Goal: Task Accomplishment & Management: Complete application form

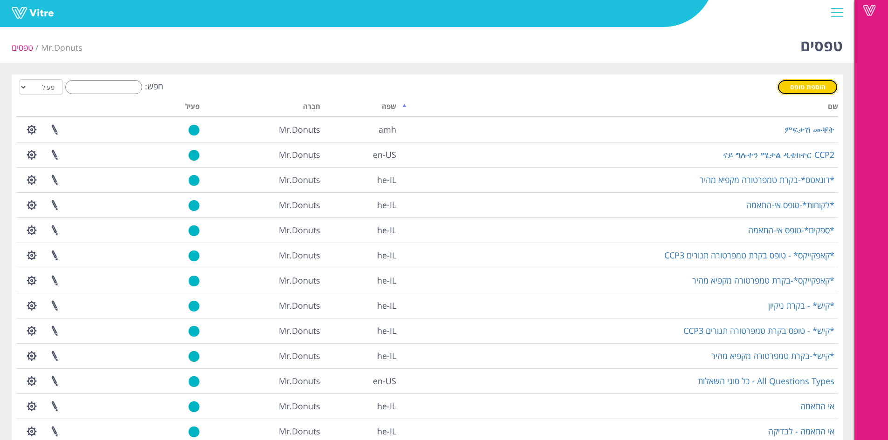
click at [782, 89] on link "הוספת טופס" at bounding box center [807, 87] width 61 height 16
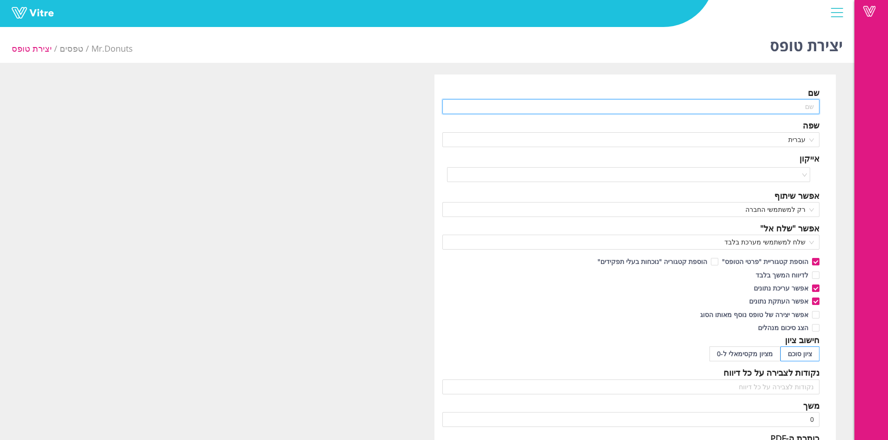
click at [704, 103] on input "text" at bounding box center [630, 106] width 377 height 15
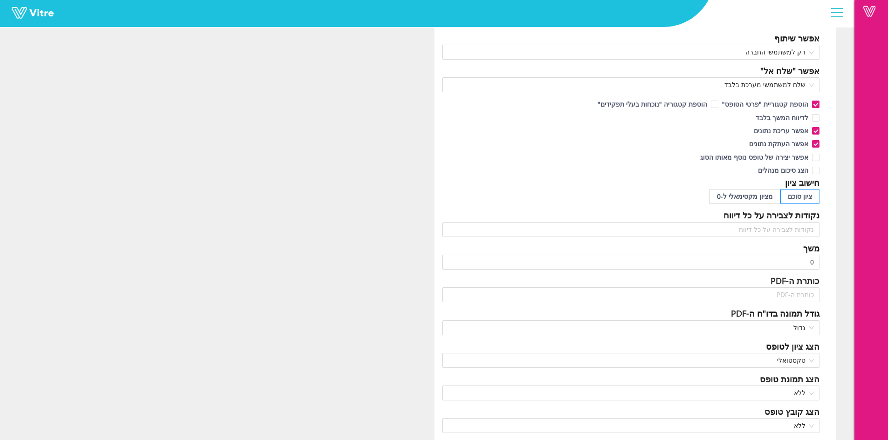
scroll to position [140, 0]
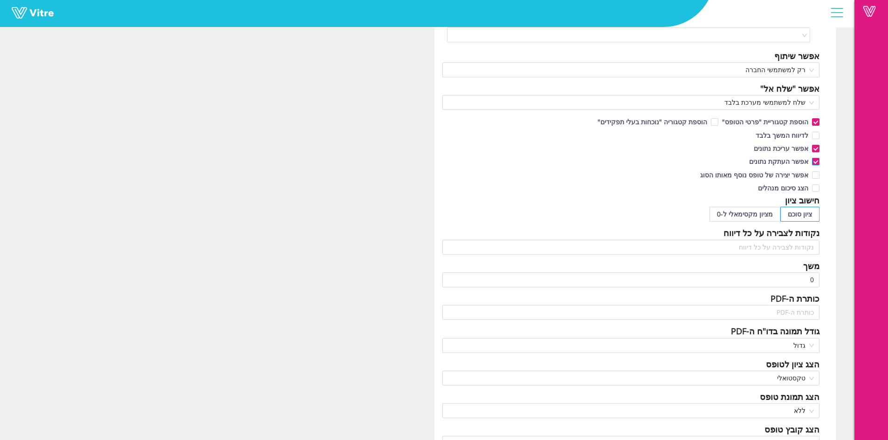
type input "מעקב אחר השמדת מוצרים/חומרי גלם"
click at [809, 167] on label "אפשר העתקת נתונים" at bounding box center [782, 162] width 74 height 10
click at [811, 167] on input "אפשר העתקת נתונים" at bounding box center [815, 164] width 8 height 8
checkbox input "false"
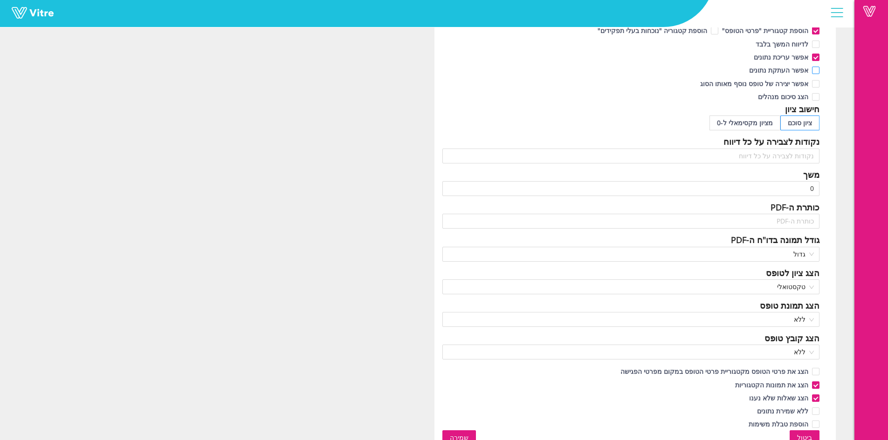
scroll to position [242, 0]
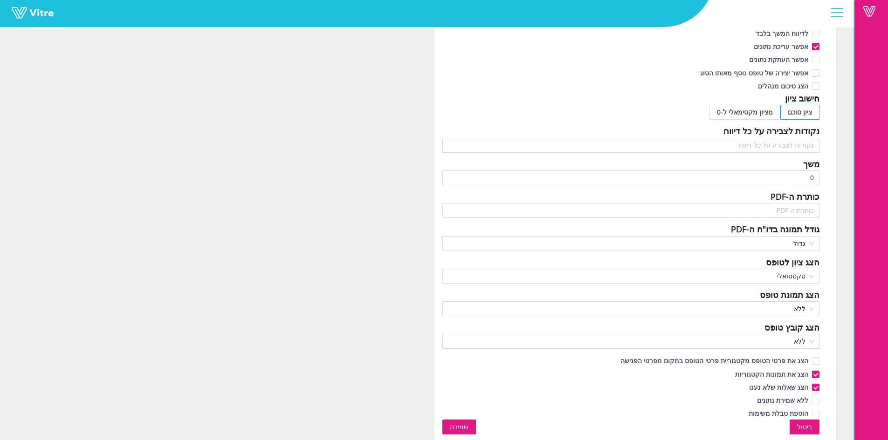
click at [473, 428] on button "שמירה" at bounding box center [459, 427] width 34 height 15
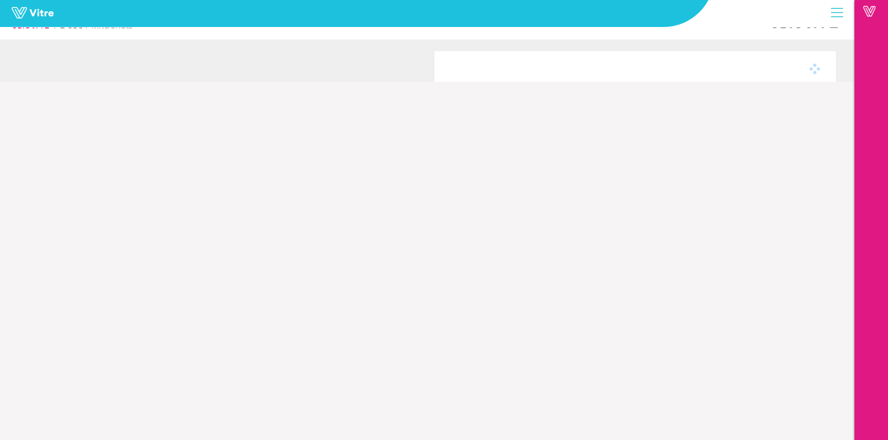
scroll to position [23, 0]
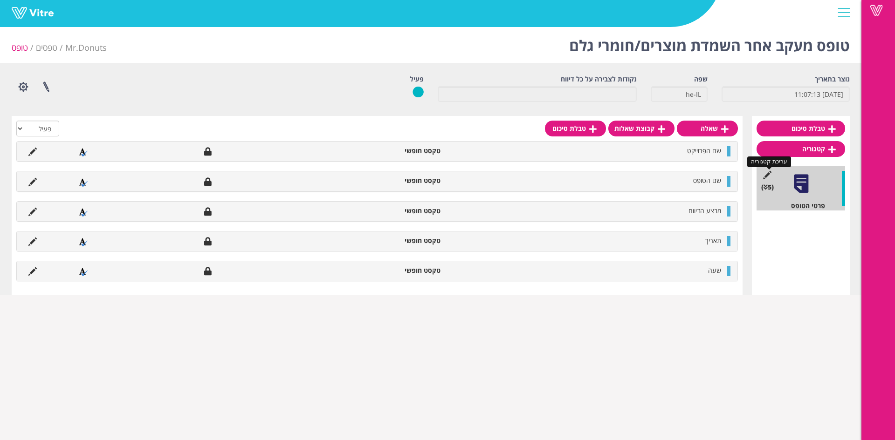
click at [767, 173] on icon at bounding box center [767, 175] width 12 height 8
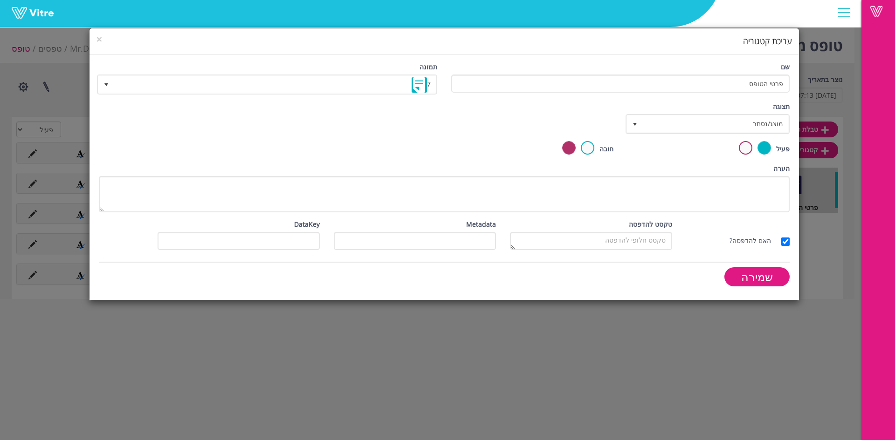
click at [754, 135] on div "תצוגה מוצג/נסתר true" at bounding box center [708, 122] width 176 height 40
click at [755, 129] on span "מוצג/נסתר" at bounding box center [715, 124] width 145 height 17
click at [765, 148] on li "מוצג/נסתר" at bounding box center [708, 145] width 161 height 16
click at [765, 283] on input "שמירה" at bounding box center [756, 276] width 65 height 19
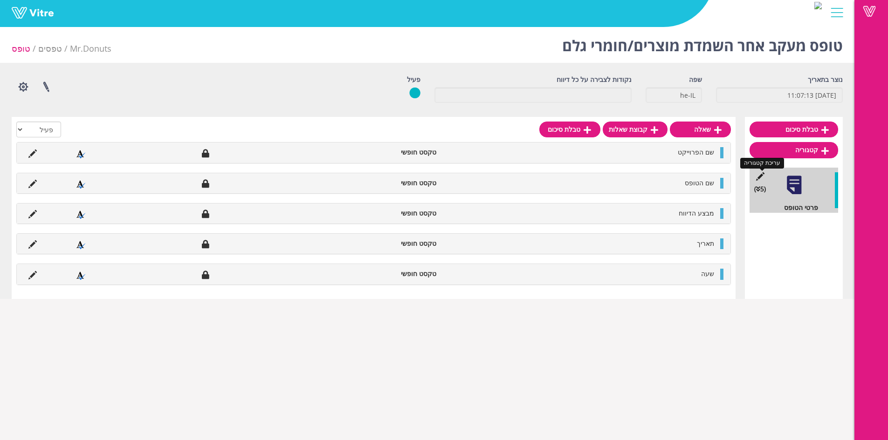
click at [761, 176] on icon at bounding box center [760, 176] width 12 height 8
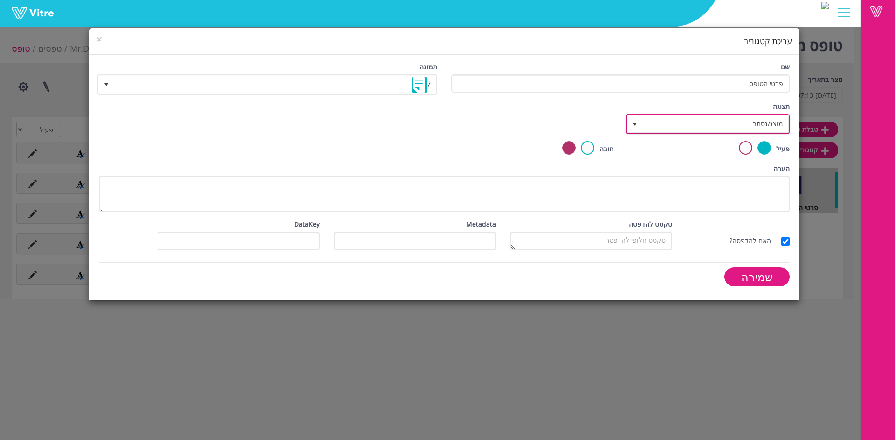
click at [740, 133] on span "מוצג/נסתר true" at bounding box center [707, 124] width 164 height 20
click at [751, 163] on li "לא מוצג" at bounding box center [708, 160] width 161 height 16
click at [765, 277] on input "שמירה" at bounding box center [756, 276] width 65 height 19
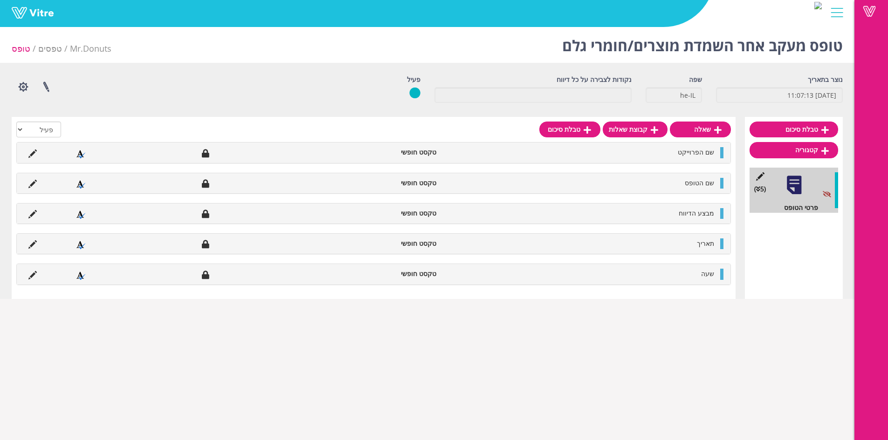
click at [782, 141] on div "טבלת סיכום קטגוריה (5 ) פרטי הטופס" at bounding box center [794, 208] width 98 height 182
click at [782, 146] on link "קטגוריה" at bounding box center [793, 150] width 89 height 16
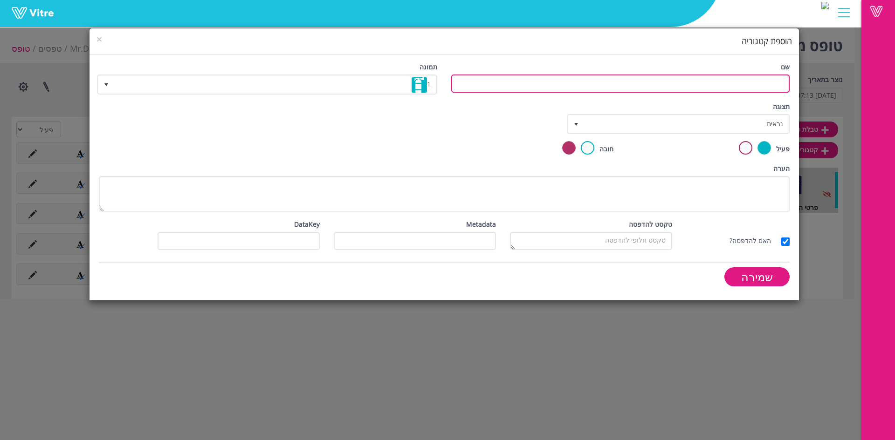
click at [700, 78] on input "שם" at bounding box center [620, 84] width 338 height 18
type input "השמדת מוצר"
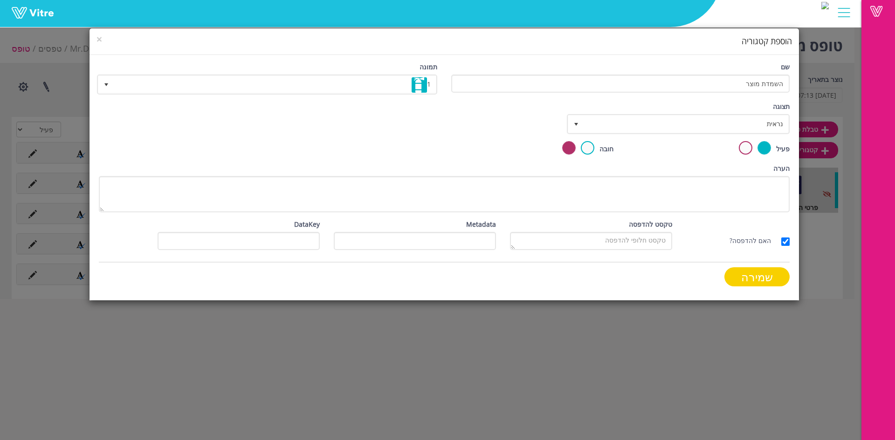
click at [773, 273] on input "שמירה" at bounding box center [756, 276] width 65 height 19
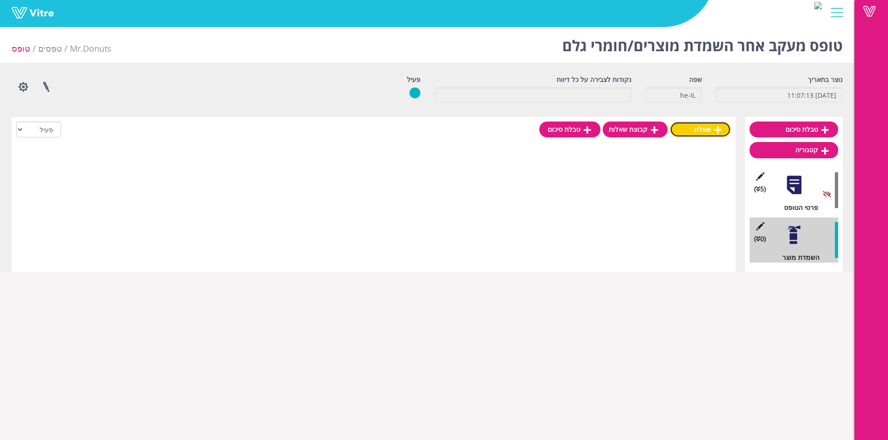
click at [706, 125] on link "שאלה" at bounding box center [700, 130] width 61 height 16
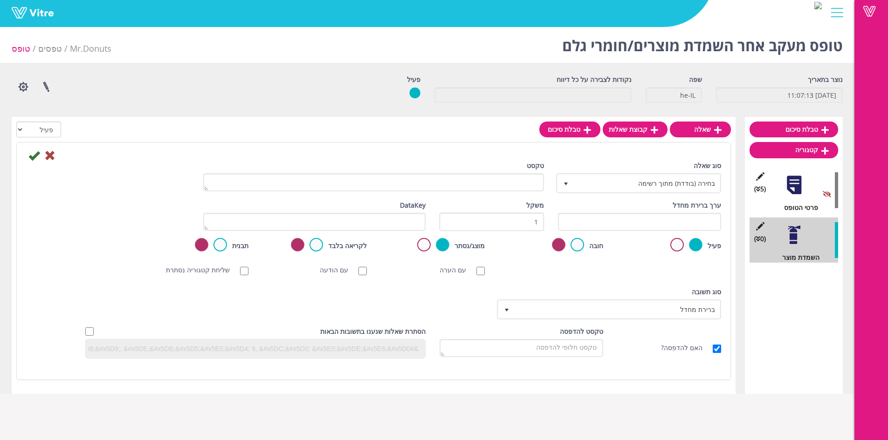
click at [499, 172] on div "טקסט" at bounding box center [373, 176] width 341 height 31
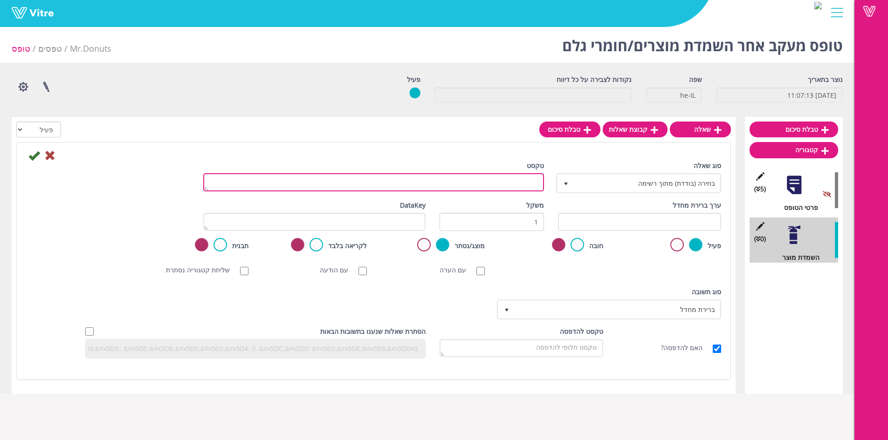
click at [543, 183] on textarea "טקסט" at bounding box center [373, 182] width 341 height 18
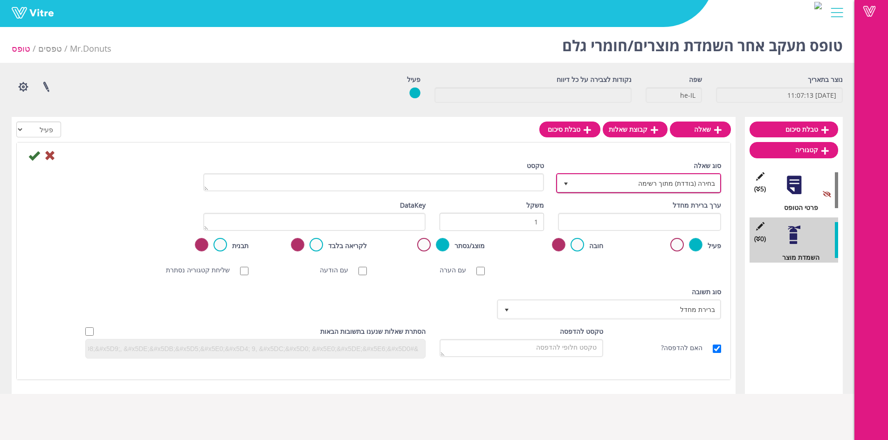
click at [587, 180] on span "בחירה (בודדת) מתוך רשימה" at bounding box center [647, 183] width 146 height 17
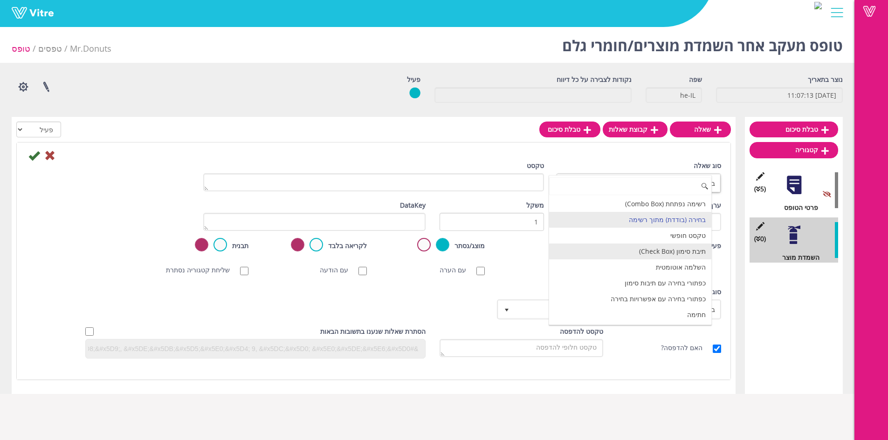
click at [682, 239] on li "טקסט חופשי" at bounding box center [630, 236] width 162 height 16
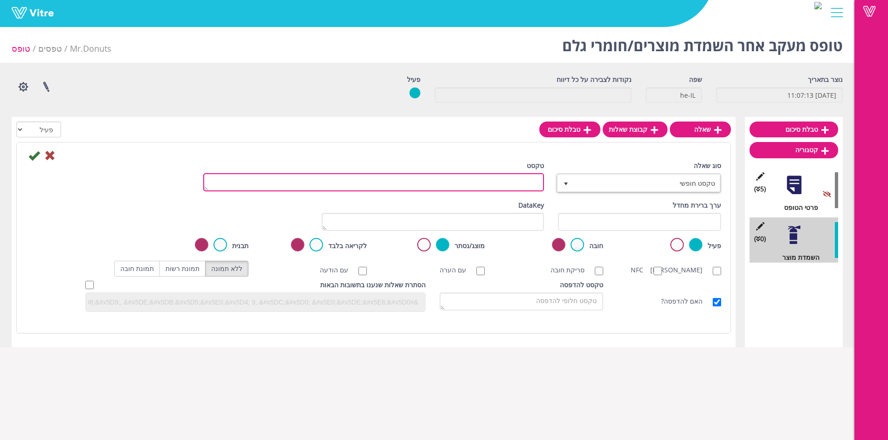
click at [466, 184] on textarea "טקסט" at bounding box center [373, 182] width 341 height 18
type textarea "שם חומר הגלם/המוצר"
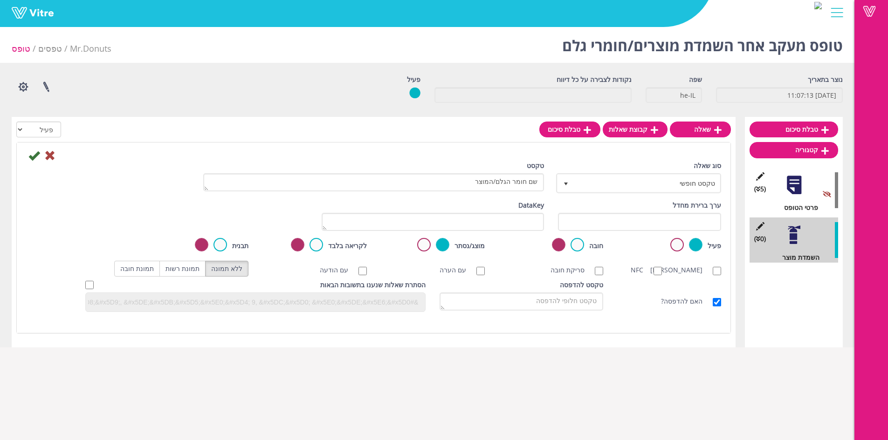
click at [28, 155] on div at bounding box center [373, 155] width 709 height 11
click at [33, 158] on icon at bounding box center [33, 155] width 11 height 11
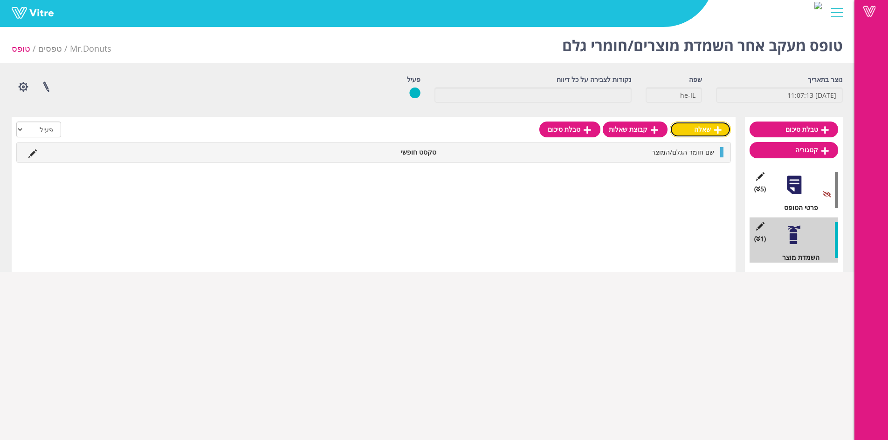
drag, startPoint x: 696, startPoint y: 134, endPoint x: 697, endPoint y: 141, distance: 7.6
click at [696, 134] on link "שאלה" at bounding box center [700, 130] width 61 height 16
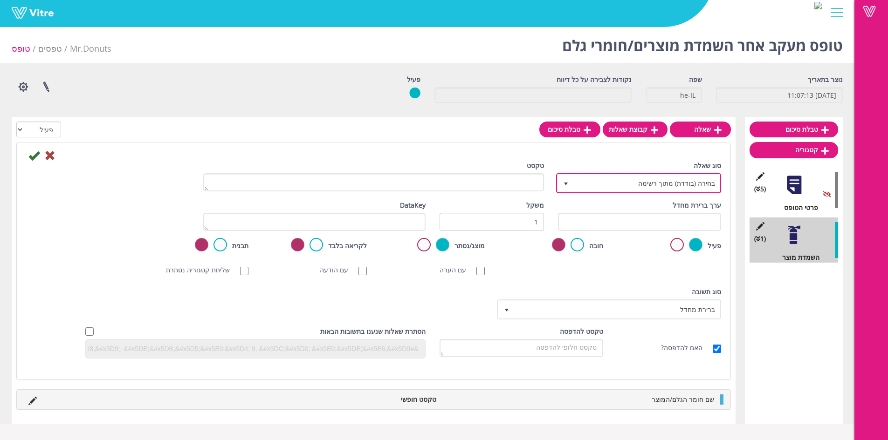
click at [599, 191] on span "בחירה (בודדת) מתוך רשימה" at bounding box center [647, 183] width 146 height 17
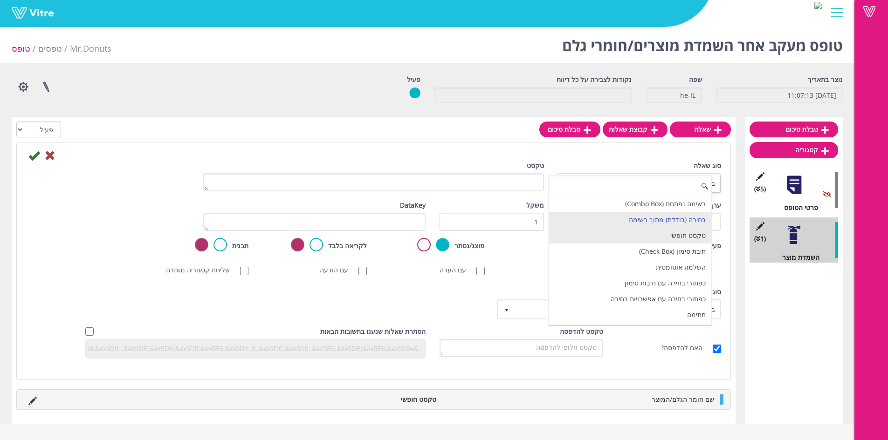
drag, startPoint x: 668, startPoint y: 235, endPoint x: 568, endPoint y: 204, distance: 105.1
click at [668, 235] on li "טקסט חופשי" at bounding box center [630, 236] width 162 height 16
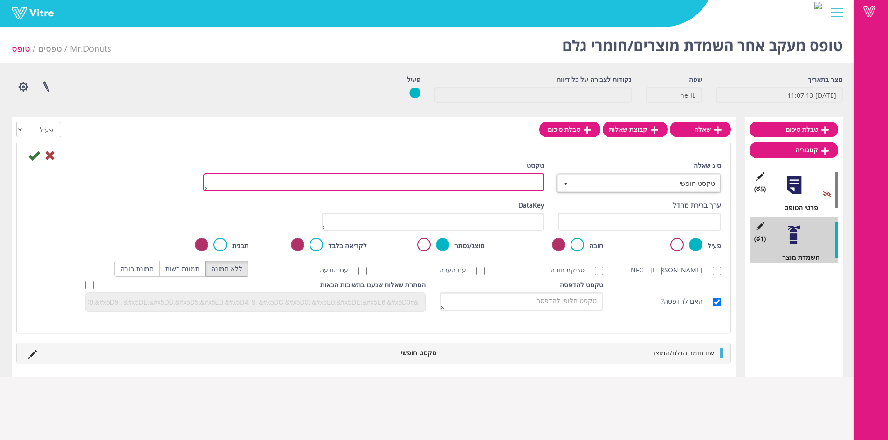
click at [529, 190] on textarea "טקסט" at bounding box center [373, 182] width 341 height 18
type textarea "ס"
type textarea "הסיבה להשמדה?"
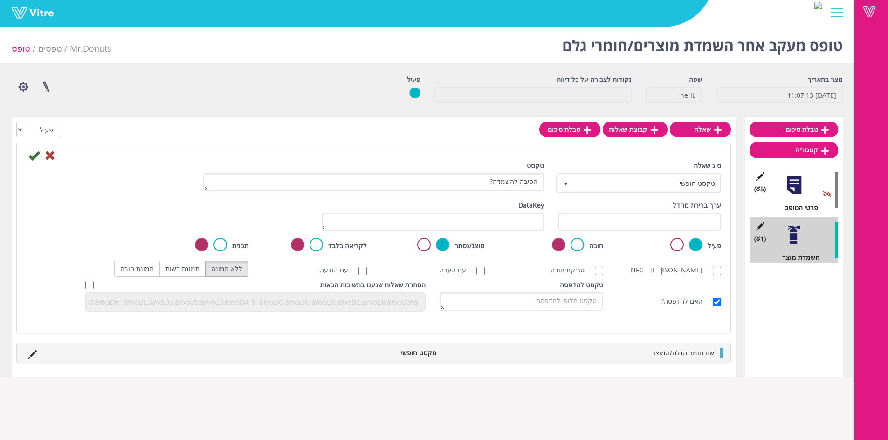
click at [38, 162] on div "סוג שאלה טקסט חופשי 5 טקסט הסיבה להשמדה?" at bounding box center [373, 181] width 709 height 40
click at [37, 158] on icon at bounding box center [33, 155] width 11 height 11
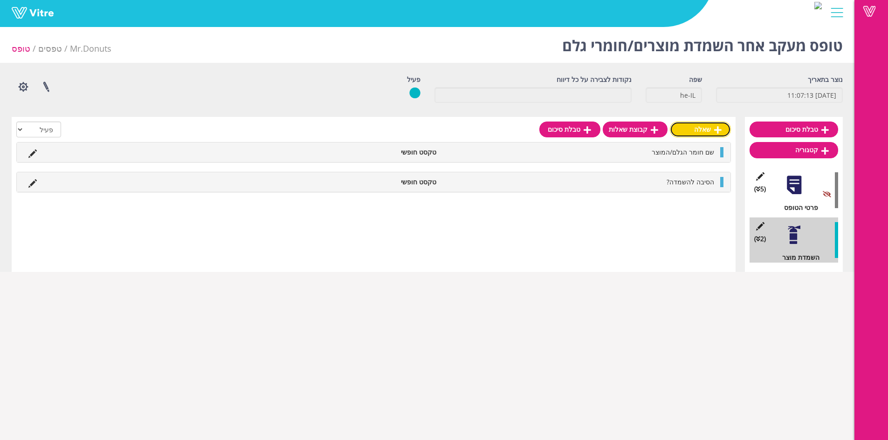
click at [689, 133] on link "שאלה" at bounding box center [700, 130] width 61 height 16
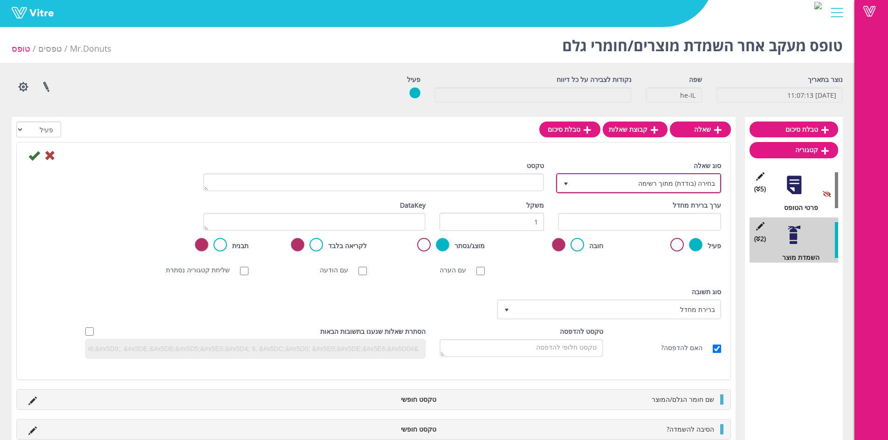
click at [632, 182] on span "בחירה (בודדת) מתוך רשימה" at bounding box center [647, 183] width 146 height 17
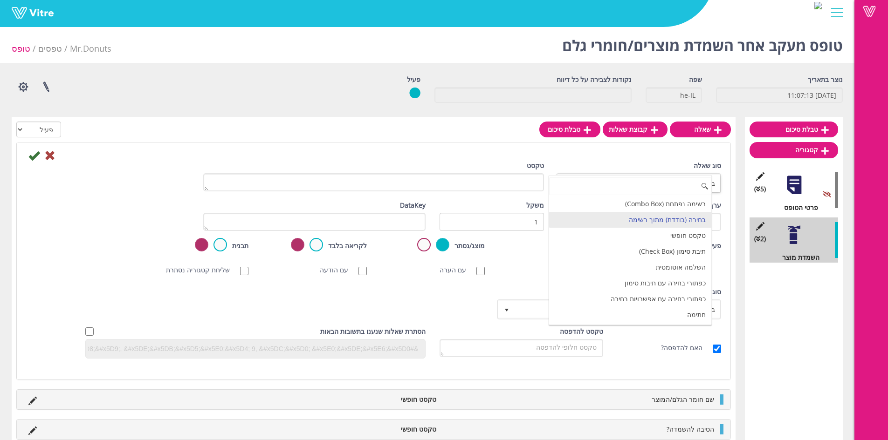
click at [681, 238] on li "טקסט חופשי" at bounding box center [630, 236] width 162 height 16
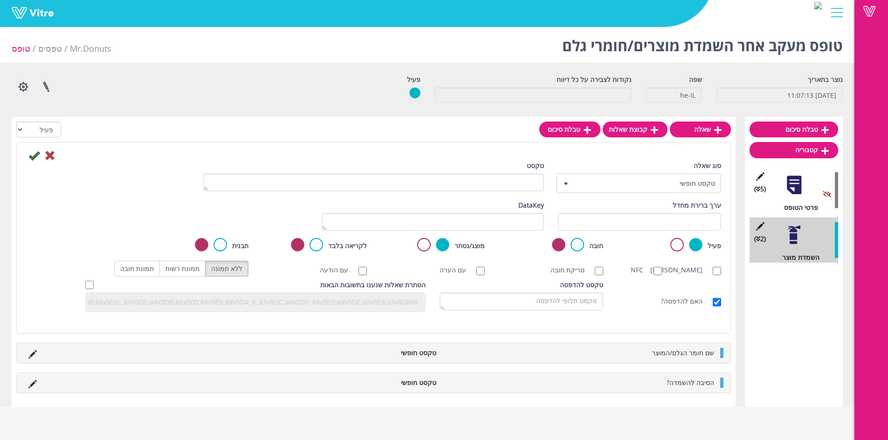
click at [533, 192] on div "טקסט" at bounding box center [373, 180] width 355 height 38
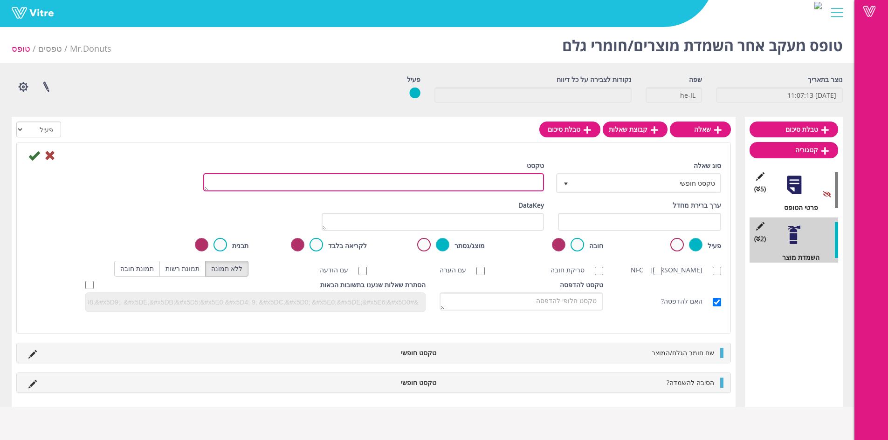
click at [534, 187] on textarea "טקסט" at bounding box center [373, 182] width 341 height 18
type textarea "כמות שהושמדה"
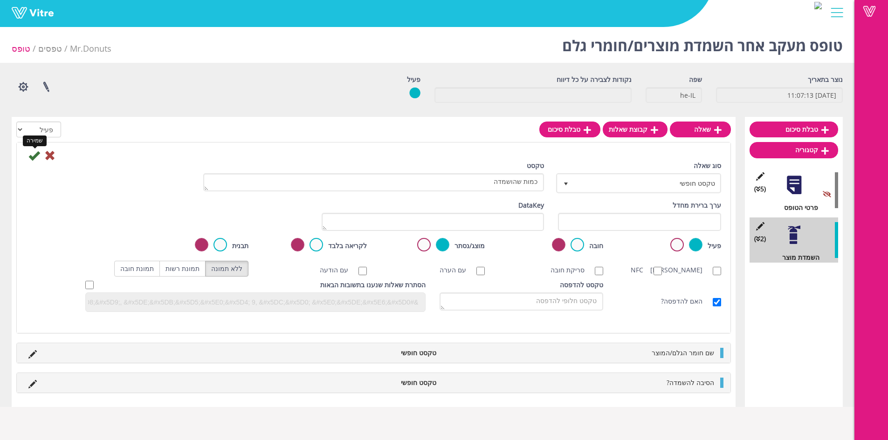
click at [37, 153] on icon at bounding box center [33, 155] width 11 height 11
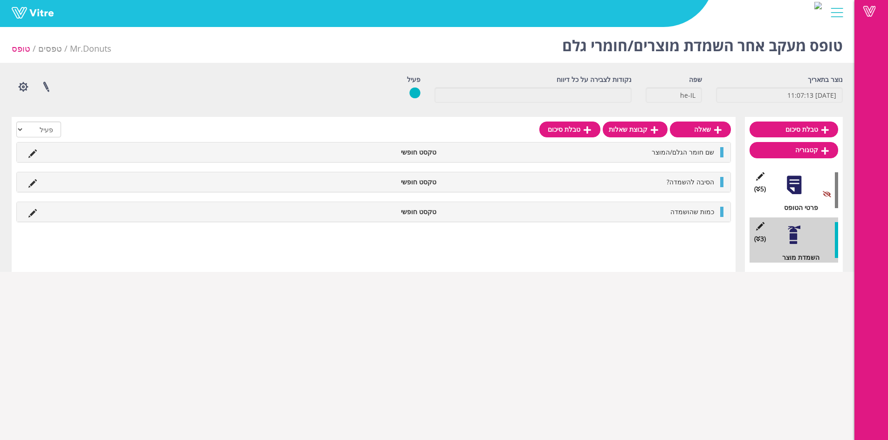
click at [848, 17] on div "Vitre" at bounding box center [427, 13] width 854 height 27
click at [845, 17] on div at bounding box center [836, 12] width 21 height 25
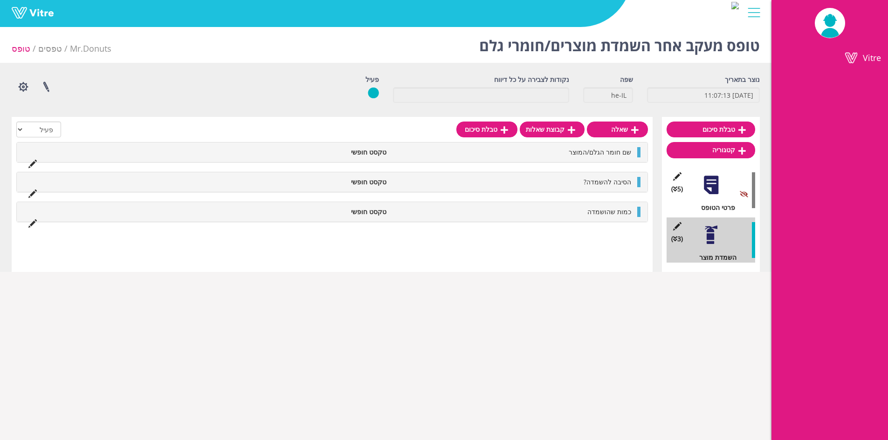
click at [764, 18] on div "Vitre" at bounding box center [385, 13] width 771 height 27
click at [763, 15] on div at bounding box center [753, 12] width 21 height 25
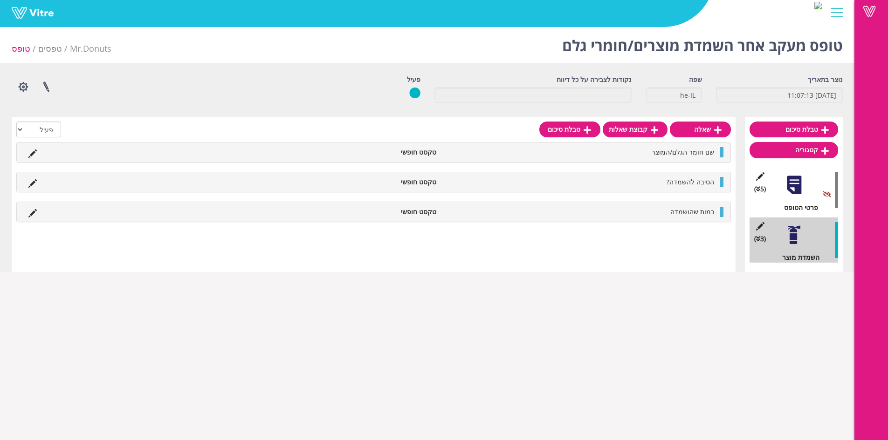
click at [833, 27] on div "Vitre" at bounding box center [427, 13] width 854 height 27
click at [866, 14] on span at bounding box center [868, 11] width 23 height 11
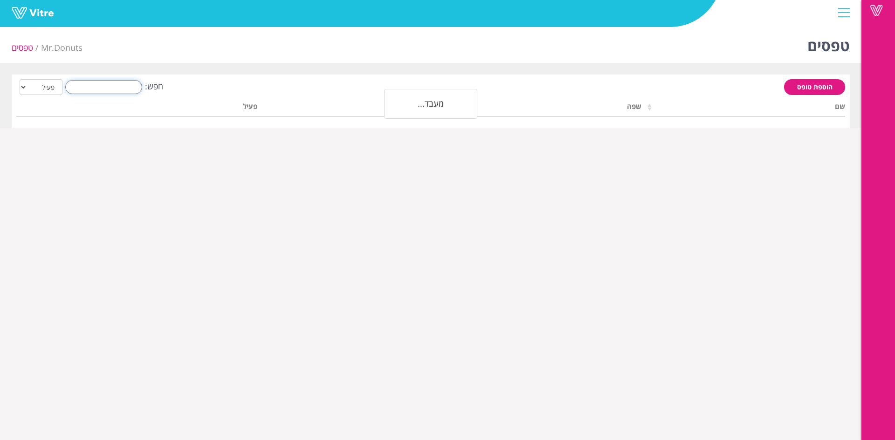
click at [119, 84] on input "חפש:" at bounding box center [103, 87] width 77 height 14
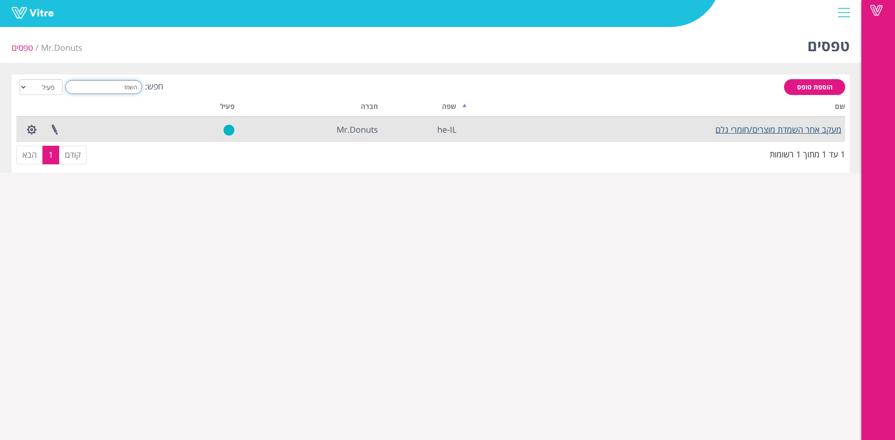
type input "השמד"
click at [753, 134] on link "מעקב אחר השמדת מוצרים/חומרי גלם" at bounding box center [778, 129] width 126 height 11
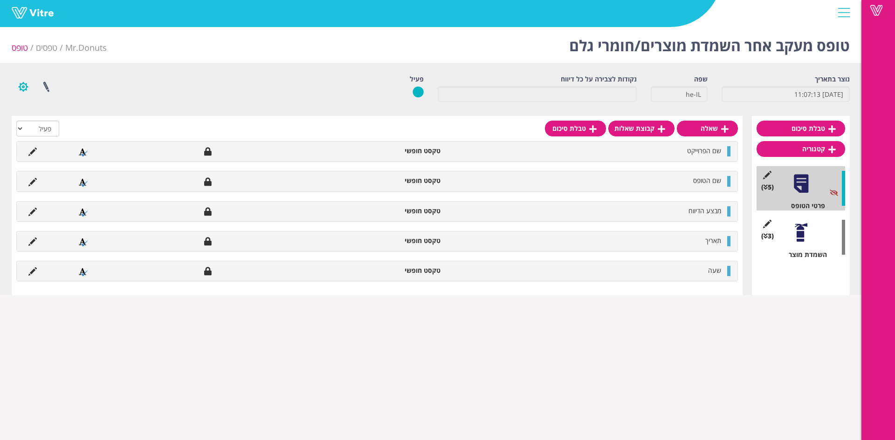
drag, startPoint x: 17, startPoint y: 87, endPoint x: 25, endPoint y: 91, distance: 9.0
click at [17, 87] on button "button" at bounding box center [23, 87] width 23 height 25
click at [58, 120] on link "הגדרת משתמשים" at bounding box center [49, 121] width 74 height 12
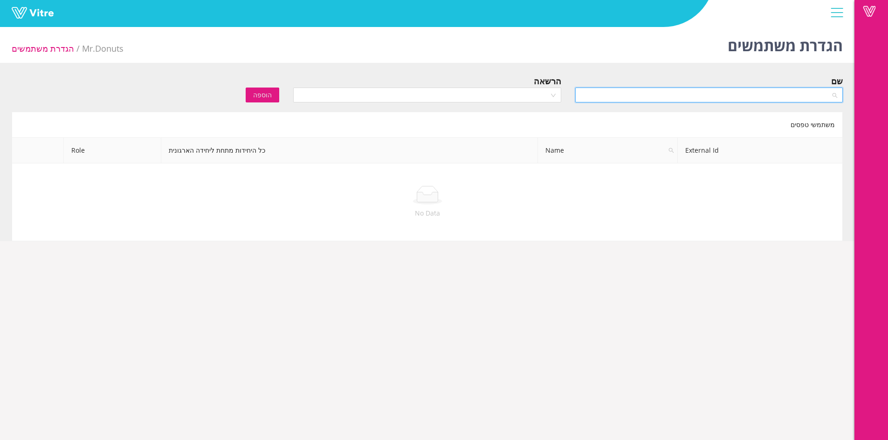
click at [690, 102] on input "search" at bounding box center [706, 95] width 250 height 14
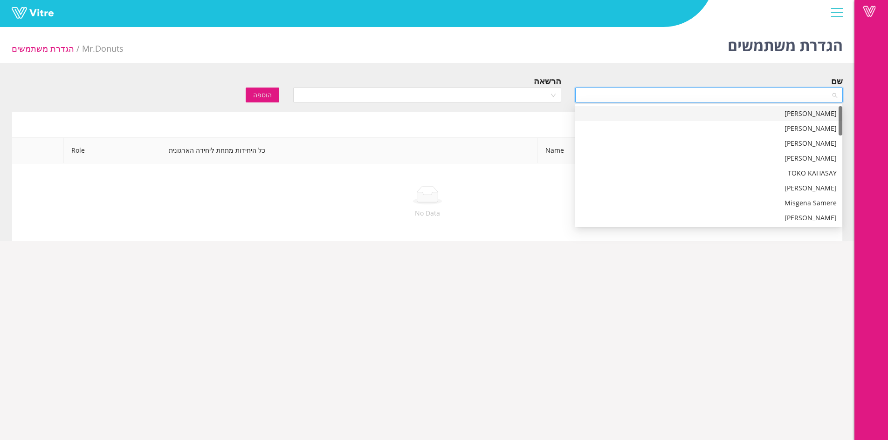
click at [774, 126] on div "[PERSON_NAME]" at bounding box center [708, 128] width 256 height 10
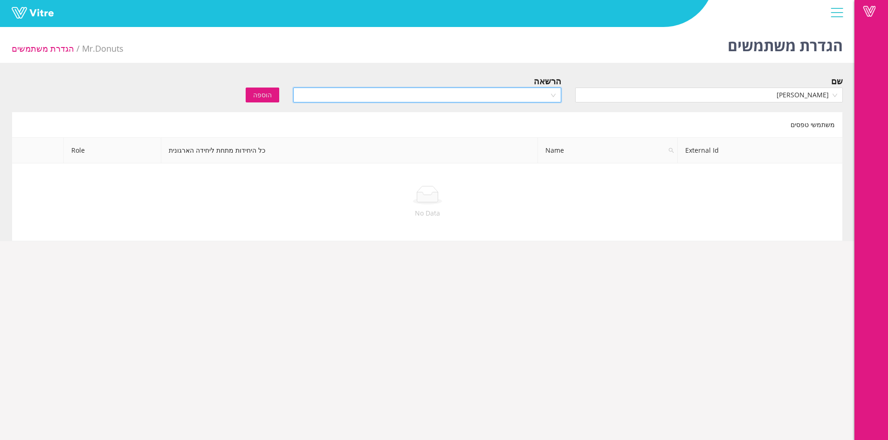
click at [514, 94] on input "search" at bounding box center [424, 95] width 250 height 14
click at [534, 116] on div "Owner" at bounding box center [427, 114] width 256 height 10
click at [271, 94] on span "הוספה" at bounding box center [262, 95] width 19 height 10
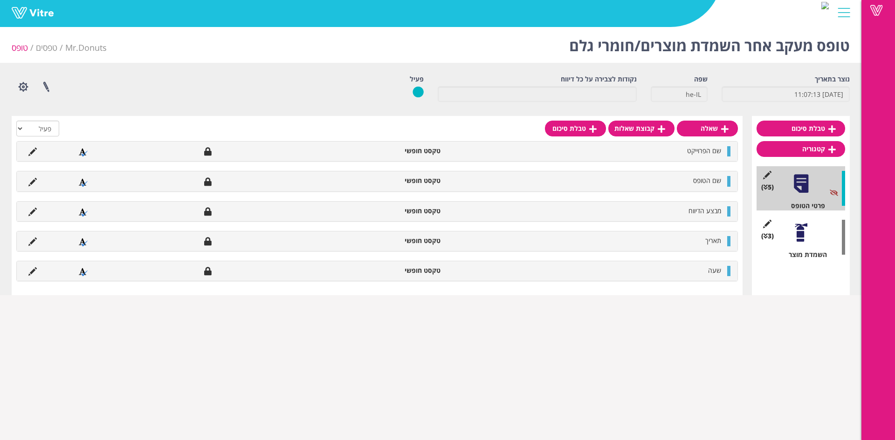
click at [791, 219] on div "(3 ) השמדת מוצר" at bounding box center [800, 237] width 89 height 44
click at [795, 228] on div at bounding box center [800, 232] width 21 height 21
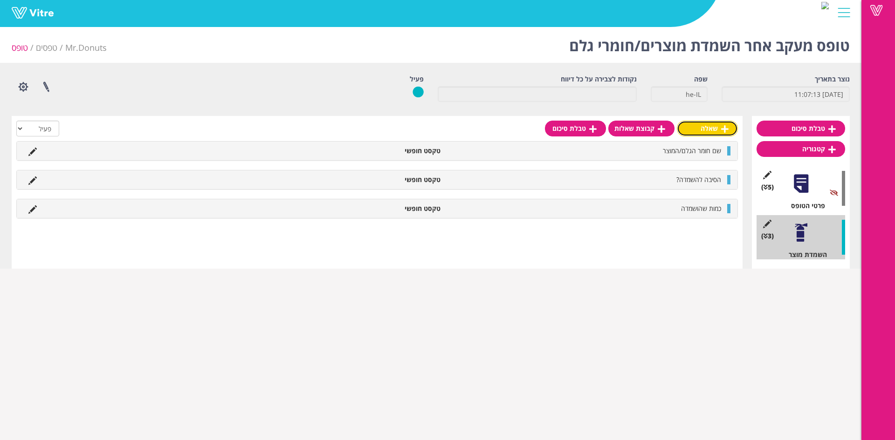
click at [727, 134] on link "שאלה" at bounding box center [707, 129] width 61 height 16
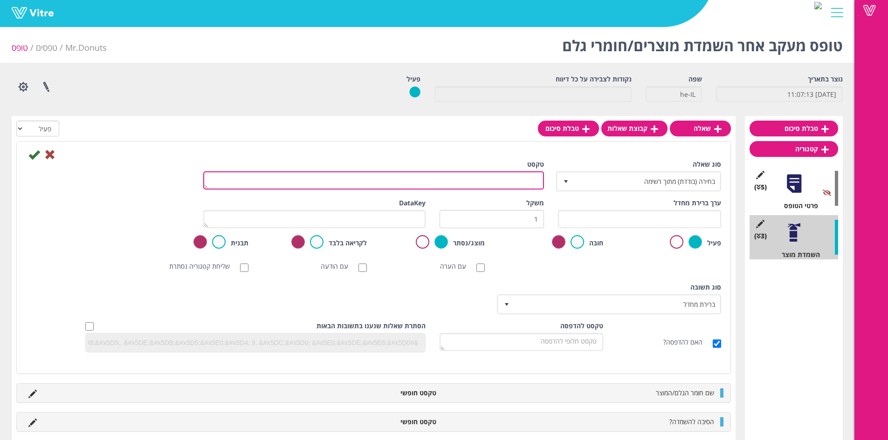
click at [520, 183] on textarea "טקסט" at bounding box center [373, 180] width 341 height 18
type textarea "מק"ט"
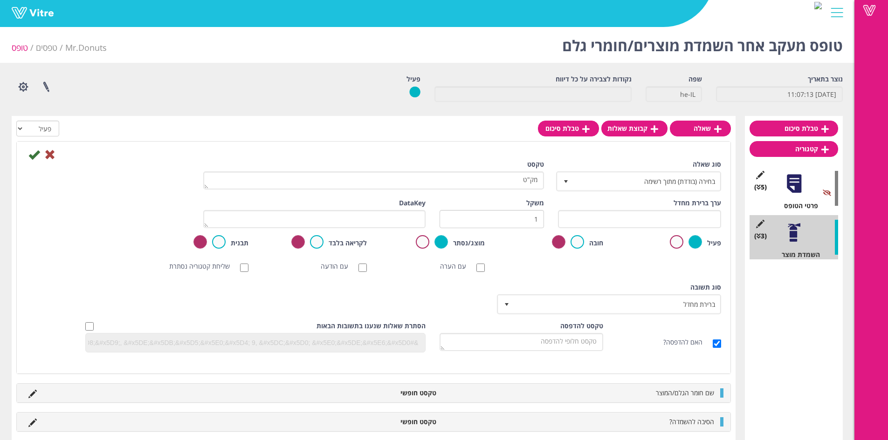
click at [41, 159] on div at bounding box center [373, 154] width 709 height 11
click at [37, 157] on icon at bounding box center [33, 154] width 11 height 11
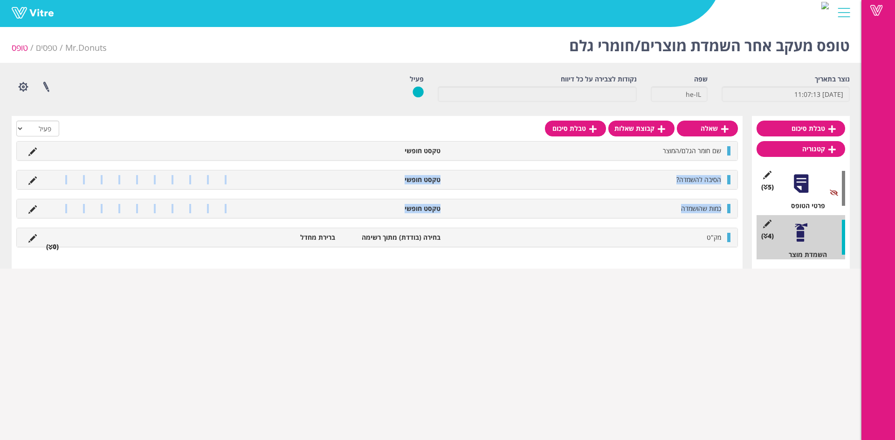
drag, startPoint x: 725, startPoint y: 240, endPoint x: 721, endPoint y: 178, distance: 62.1
click at [721, 178] on div "שם חומר הגלם/המוצר טקסט חופשי הסיבה להשמדה? טקסט חופשי כמות שהושמדה טקסט חופשי …" at bounding box center [376, 194] width 721 height 106
click at [732, 236] on div "מק"ט בחירה (בודדת) מתוך רשימה ברירת מחדל (0 )" at bounding box center [377, 237] width 720 height 19
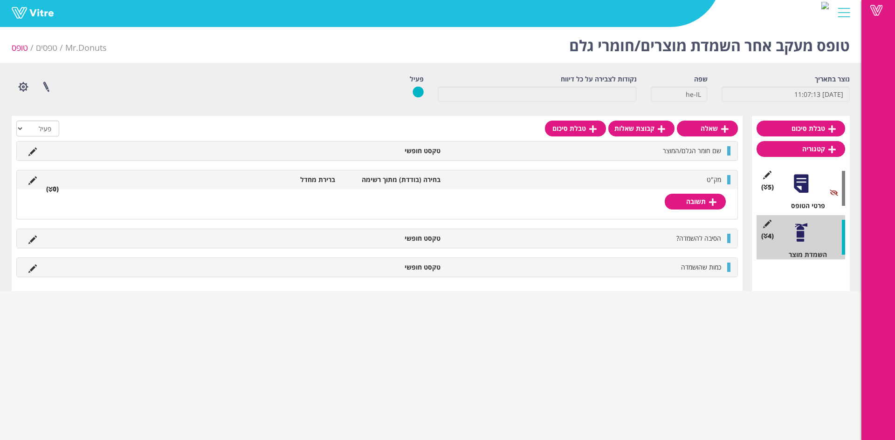
click at [38, 182] on li at bounding box center [33, 179] width 18 height 9
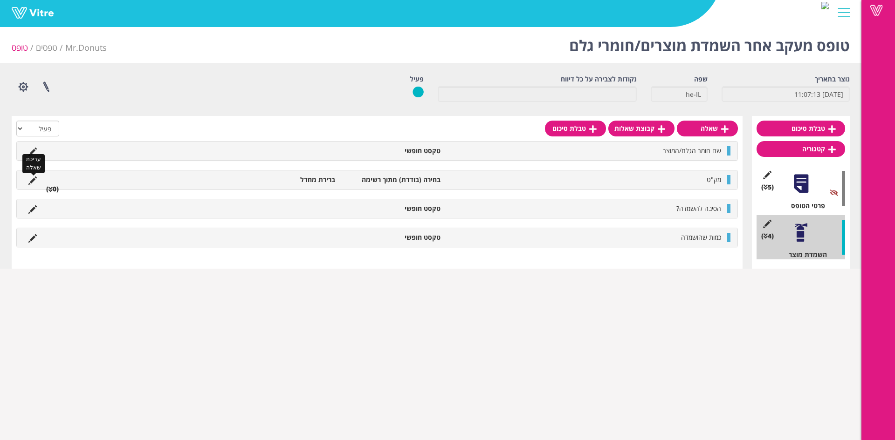
click at [33, 178] on icon at bounding box center [32, 181] width 8 height 8
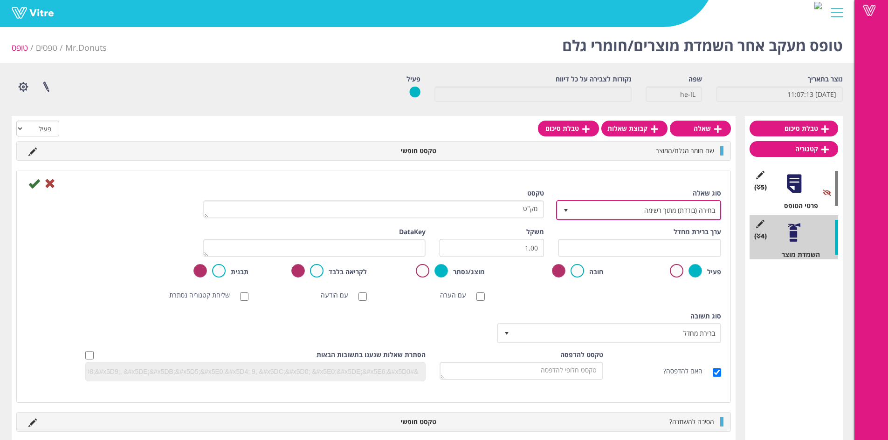
click at [687, 203] on span "בחירה (בודדת) מתוך רשימה" at bounding box center [647, 210] width 146 height 17
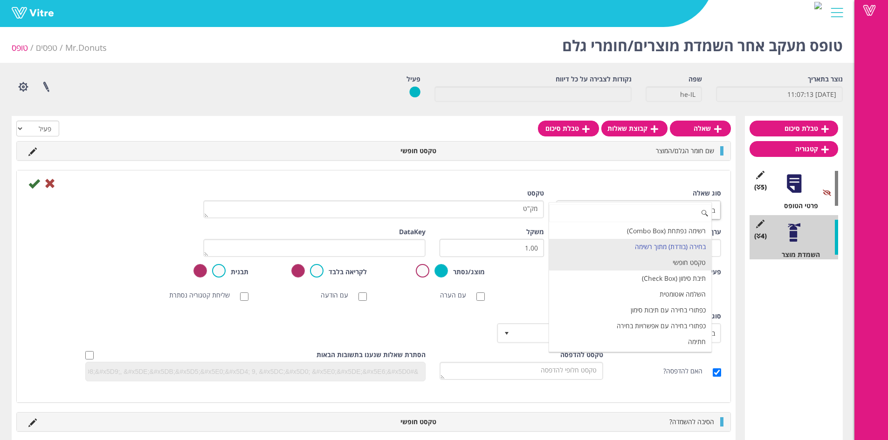
click at [700, 264] on li "טקסט חופשי" at bounding box center [630, 263] width 162 height 16
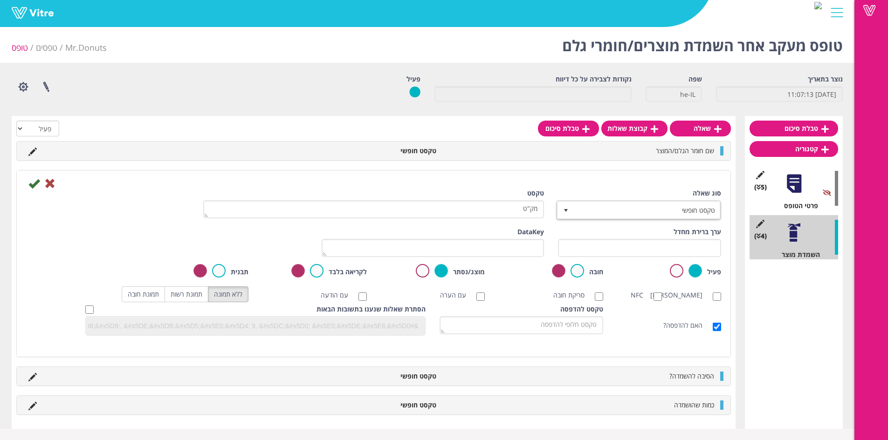
click at [33, 178] on icon at bounding box center [33, 183] width 11 height 11
